Goal: Information Seeking & Learning: Learn about a topic

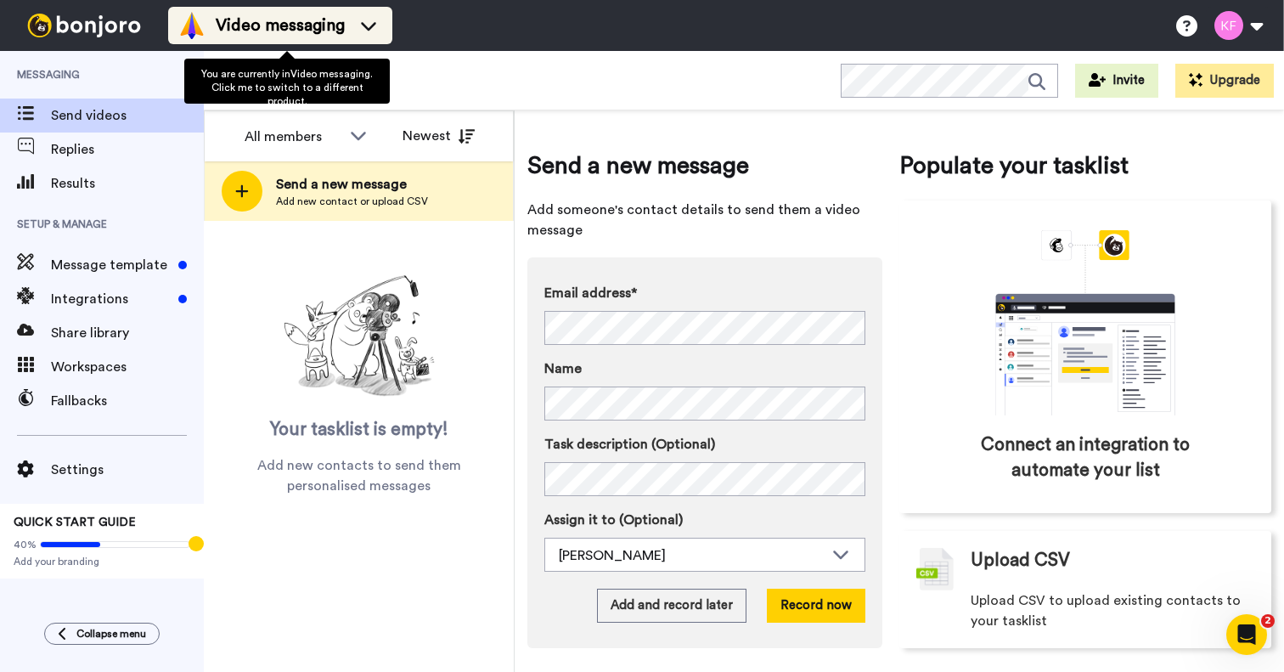
click at [345, 23] on span "Video messaging" at bounding box center [280, 26] width 129 height 24
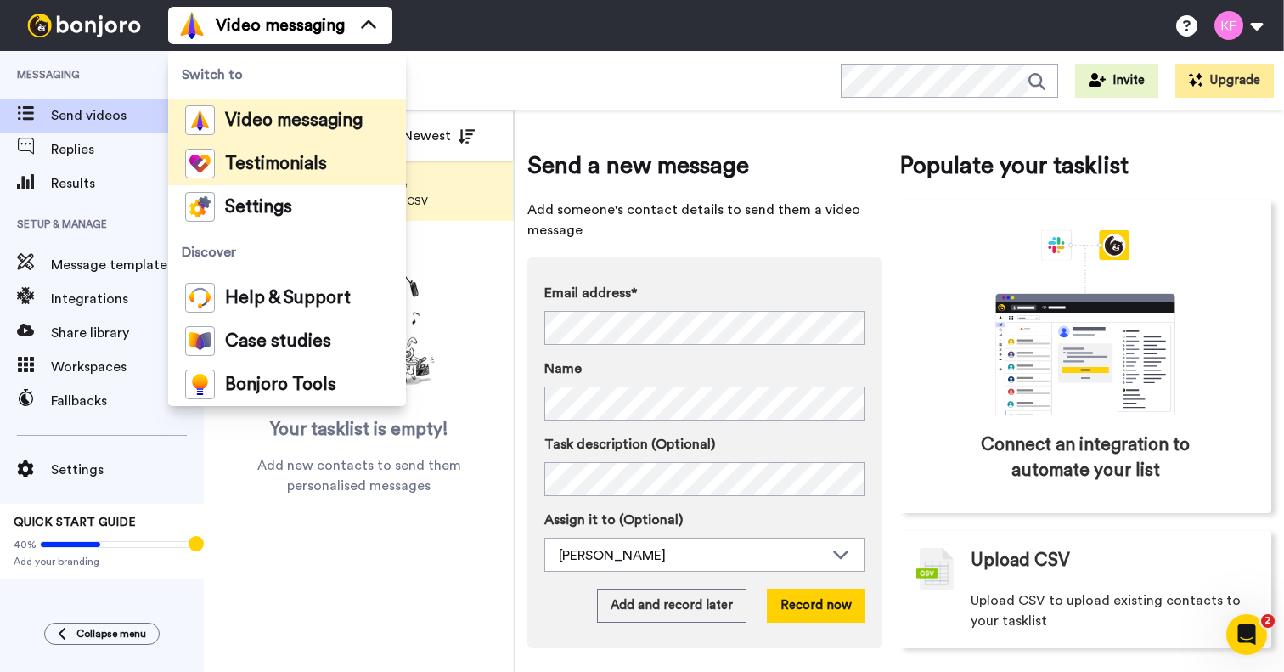
click at [284, 176] on div "Testimonials" at bounding box center [256, 164] width 142 height 30
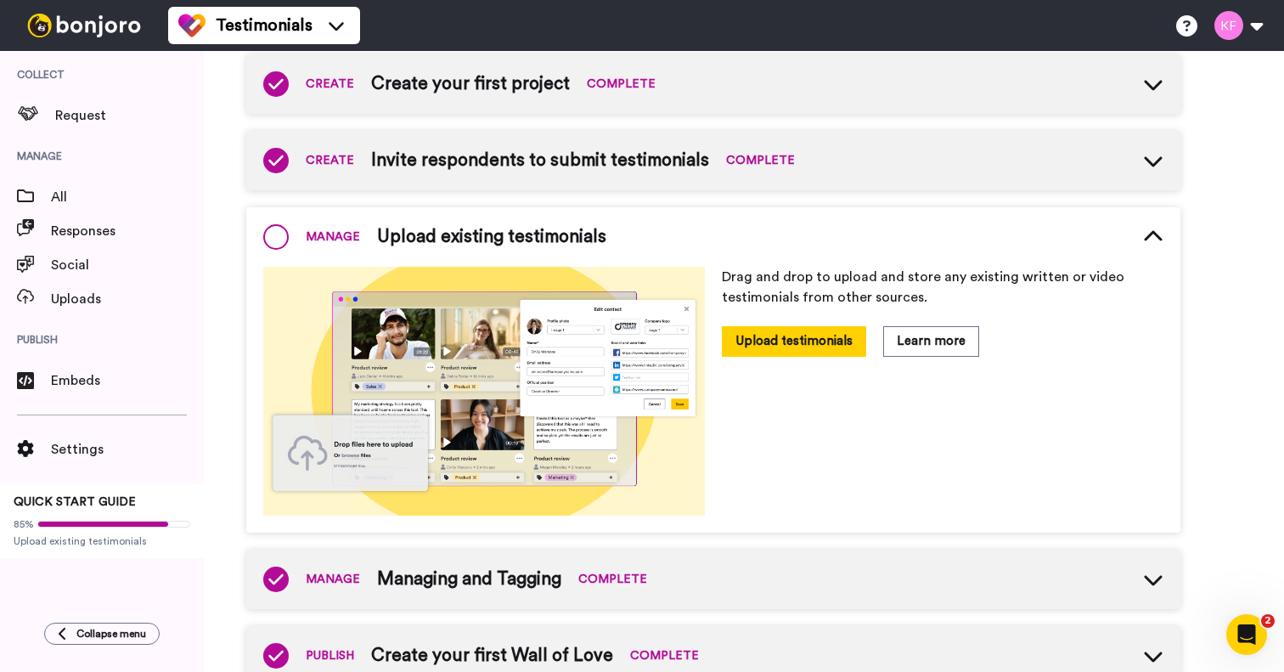
scroll to position [211, 0]
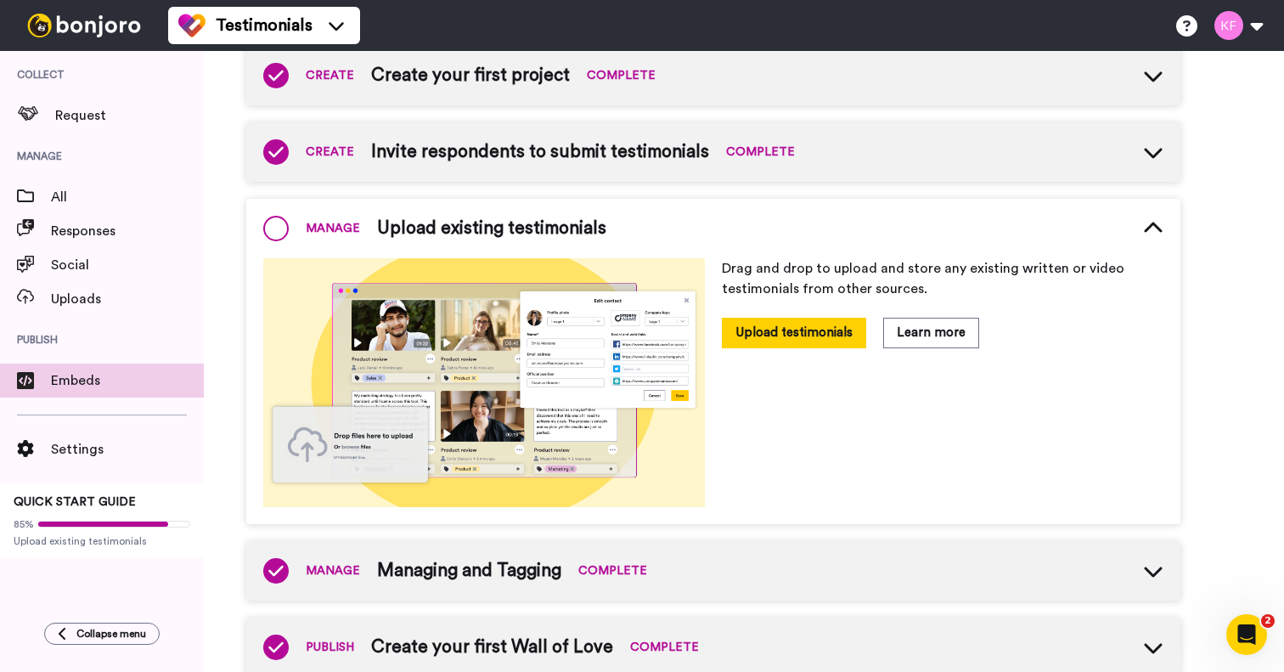
click at [64, 372] on span "Embeds" at bounding box center [127, 380] width 153 height 20
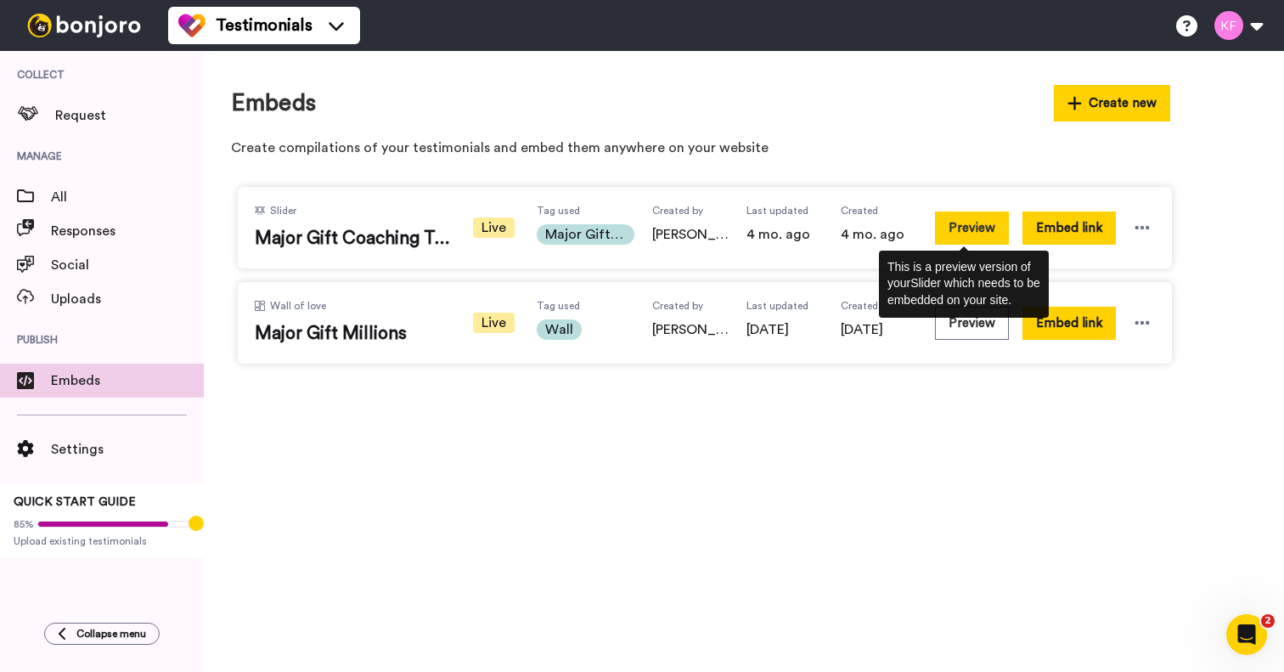
click at [973, 219] on button "Preview" at bounding box center [972, 227] width 74 height 33
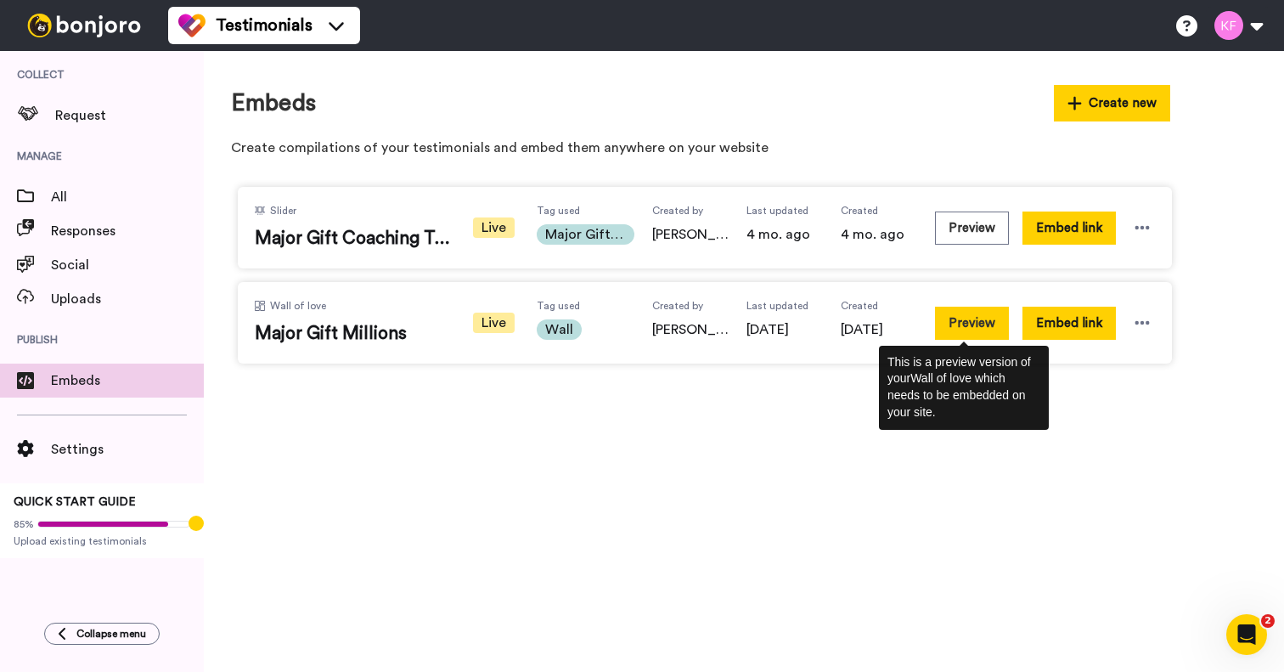
click at [967, 331] on button "Preview" at bounding box center [972, 323] width 74 height 33
